Goal: Task Accomplishment & Management: Complete application form

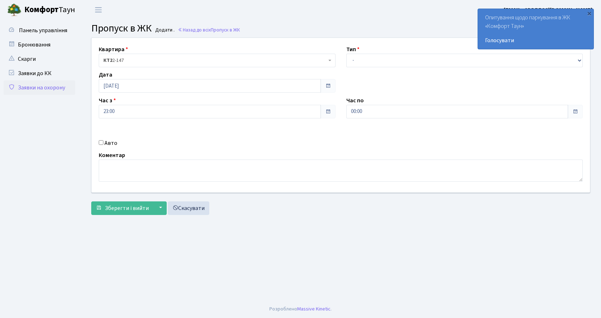
click at [368, 54] on select "- Доставка Таксі Гості Сервіс" at bounding box center [464, 61] width 237 height 14
select select "2"
click at [346, 54] on select "- Доставка Таксі Гості Сервіс" at bounding box center [464, 61] width 237 height 14
click at [101, 142] on input "Авто" at bounding box center [101, 142] width 5 height 5
checkbox input "true"
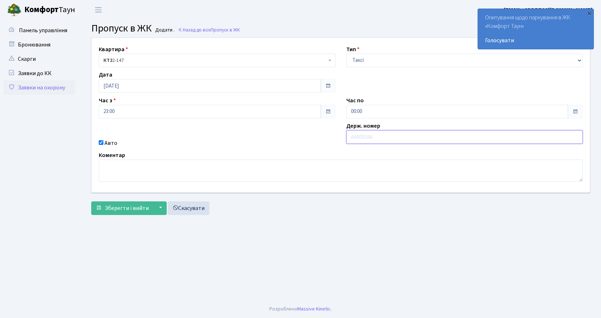
click at [350, 135] on input "text" at bounding box center [464, 137] width 237 height 14
type input "КА3070СТ"
click at [144, 207] on span "Зберегти і вийти" at bounding box center [127, 208] width 44 height 8
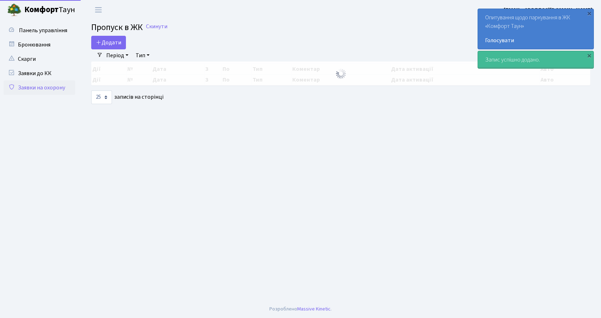
select select "25"
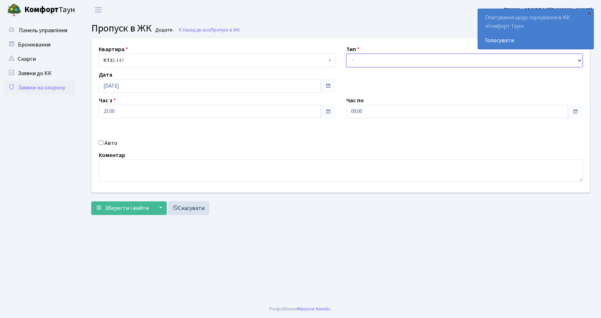
click at [396, 58] on select "- Доставка Таксі Гості Сервіс" at bounding box center [464, 61] width 237 height 14
select select "2"
click at [346, 54] on select "- Доставка Таксі Гості Сервіс" at bounding box center [464, 61] width 237 height 14
click at [101, 140] on div "Авто" at bounding box center [216, 143] width 247 height 9
click at [98, 143] on div "Авто" at bounding box center [216, 143] width 247 height 9
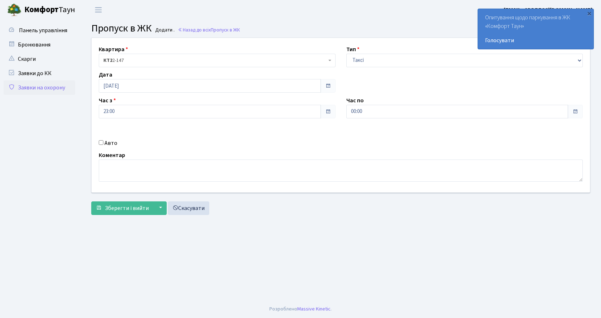
click at [101, 143] on input "Авто" at bounding box center [101, 142] width 5 height 5
checkbox input "true"
click at [406, 140] on input "text" at bounding box center [464, 137] width 237 height 14
type input "КА6941ВЕ"
click at [140, 206] on span "Зберегти і вийти" at bounding box center [127, 208] width 44 height 8
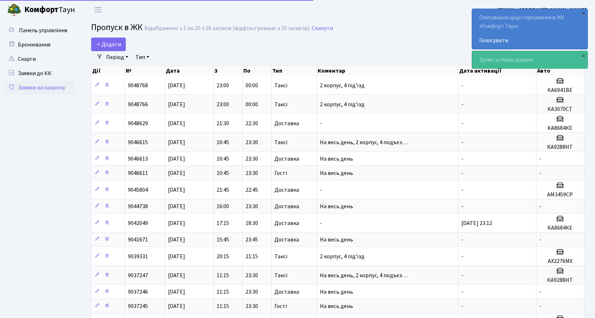
select select "25"
